Goal: Task Accomplishment & Management: Manage account settings

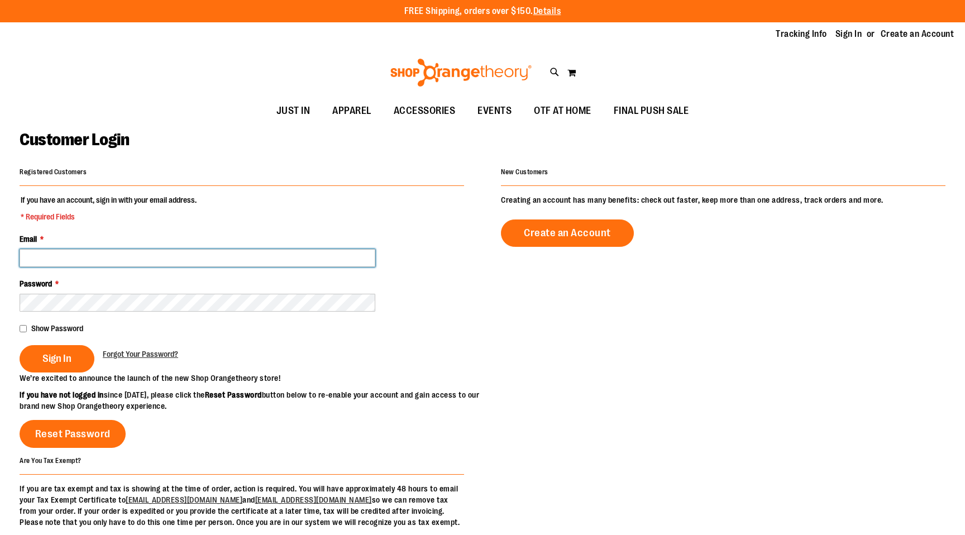
click at [204, 260] on input "Email *" at bounding box center [198, 258] width 356 height 18
type input "**********"
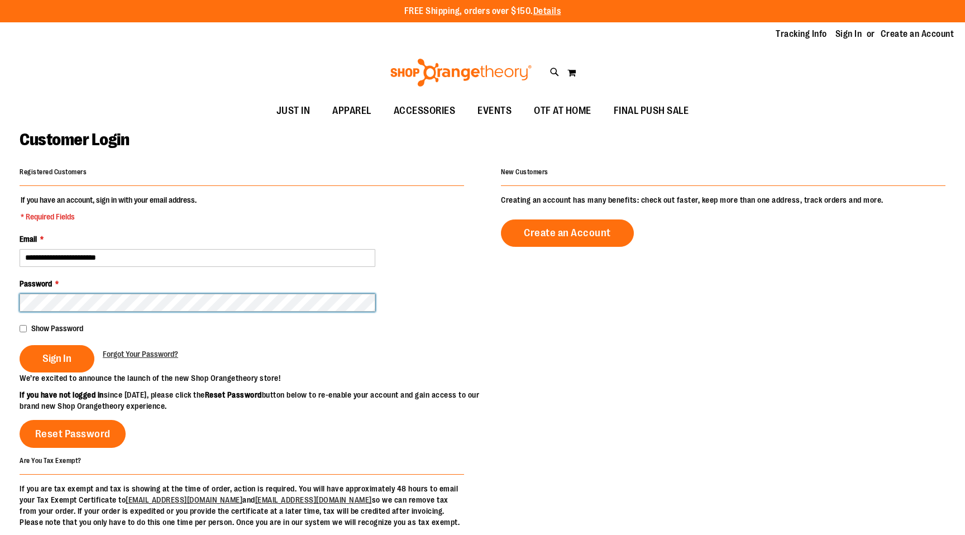
click at [20, 345] on button "Sign In" at bounding box center [57, 358] width 75 height 27
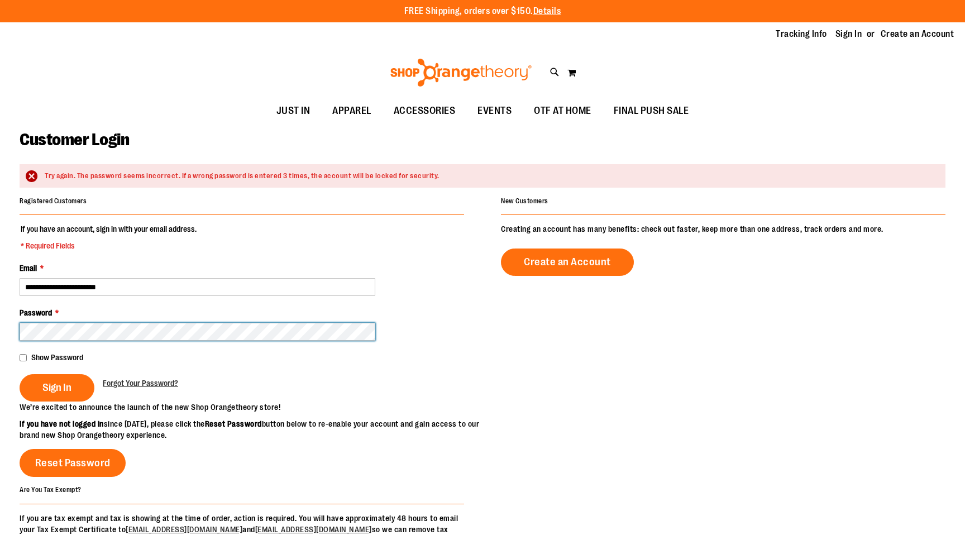
click at [20, 374] on button "Sign In" at bounding box center [57, 387] width 75 height 27
